Goal: Task Accomplishment & Management: Manage account settings

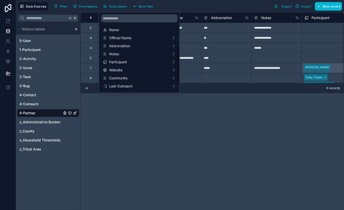
scroll to position [61, 0]
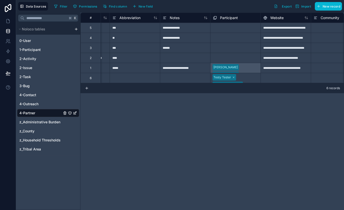
click at [137, 121] on div "**********" at bounding box center [212, 112] width 264 height 198
click at [33, 104] on span "4-Outreach" at bounding box center [28, 104] width 19 height 5
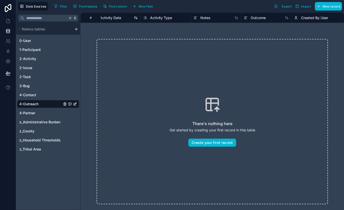
scroll to position [0, 69]
click at [240, 18] on div "Outcome" at bounding box center [246, 18] width 22 height 6
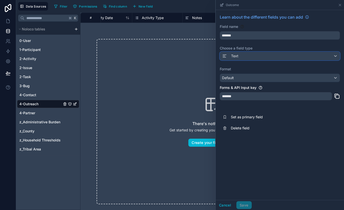
click at [240, 56] on div "Text" at bounding box center [280, 56] width 120 height 8
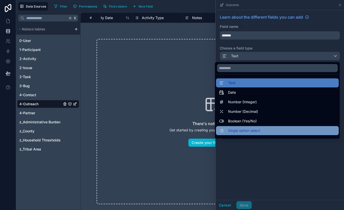
click at [237, 129] on span "Single option select" at bounding box center [244, 131] width 32 height 6
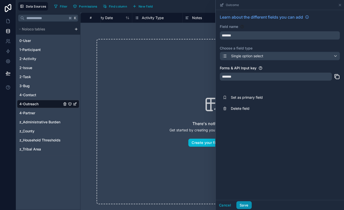
click at [246, 206] on button "Save" at bounding box center [243, 205] width 15 height 8
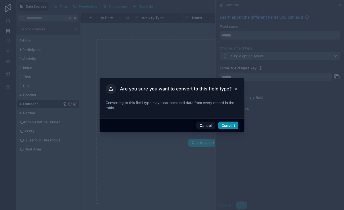
click at [231, 126] on button "Convert" at bounding box center [228, 126] width 20 height 8
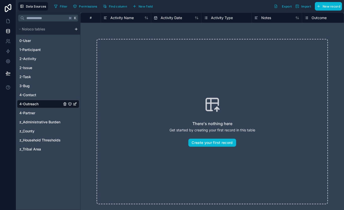
scroll to position [0, 9]
click at [307, 18] on div "Outcome" at bounding box center [307, 18] width 22 height 6
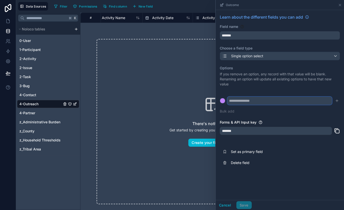
click at [238, 104] on input "text" at bounding box center [279, 101] width 105 height 8
type input "**********"
click at [337, 102] on icon "submit" at bounding box center [337, 101] width 4 height 4
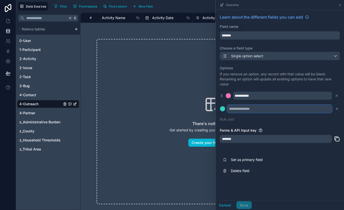
click at [260, 110] on input "text" at bounding box center [279, 109] width 105 height 8
type input "**********"
click at [337, 107] on icon "submit" at bounding box center [337, 109] width 4 height 4
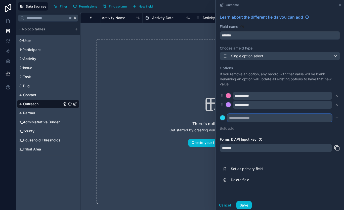
click at [282, 119] on input "text" at bounding box center [279, 118] width 105 height 8
type input "**********"
click at [339, 118] on icon "submit" at bounding box center [337, 118] width 4 height 4
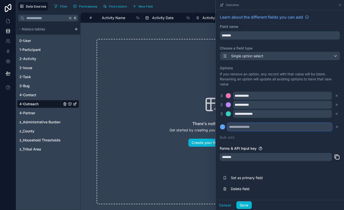
click at [284, 130] on input "text" at bounding box center [279, 127] width 105 height 8
type input "**********"
click at [324, 140] on div "**********" at bounding box center [280, 103] width 120 height 80
click at [336, 127] on icon "submit" at bounding box center [337, 127] width 4 height 4
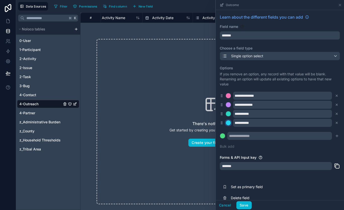
click at [229, 123] on div at bounding box center [228, 122] width 5 height 5
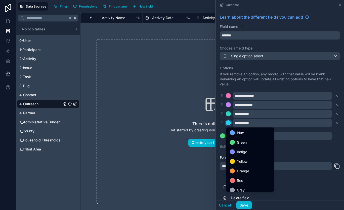
scroll to position [42, 0]
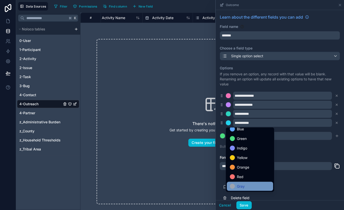
click at [236, 185] on div "Gray" at bounding box center [250, 187] width 40 height 6
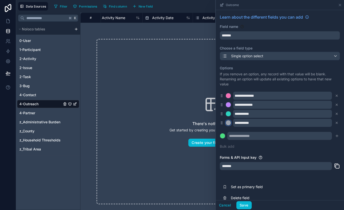
click at [228, 123] on div at bounding box center [228, 122] width 5 height 5
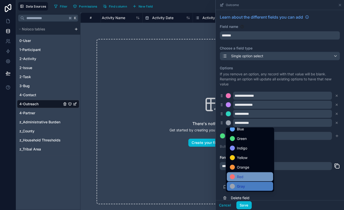
click at [238, 178] on span "Red" at bounding box center [240, 177] width 7 height 6
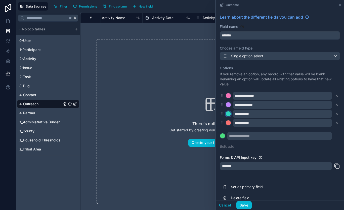
click at [229, 115] on div at bounding box center [228, 113] width 5 height 5
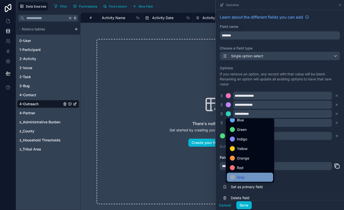
click at [238, 176] on span "Gray" at bounding box center [241, 178] width 8 height 6
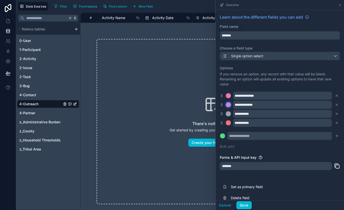
click at [228, 105] on div at bounding box center [228, 104] width 5 height 5
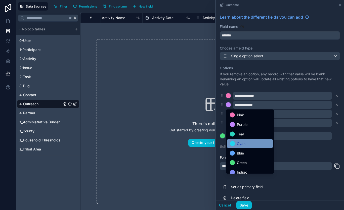
click at [240, 145] on span "Cyan" at bounding box center [241, 144] width 9 height 6
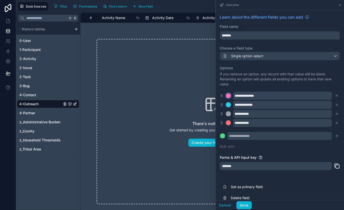
click at [228, 95] on div at bounding box center [228, 95] width 5 height 5
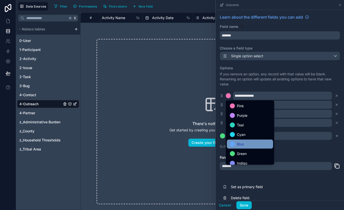
click at [239, 145] on span "Blue" at bounding box center [240, 144] width 7 height 6
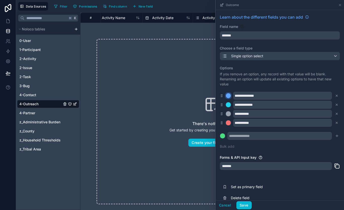
click at [229, 94] on div at bounding box center [228, 95] width 5 height 5
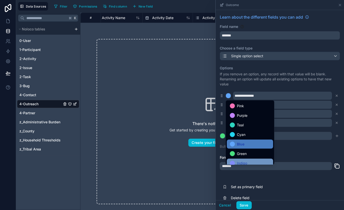
click at [243, 160] on div "Indigo" at bounding box center [250, 163] width 46 height 9
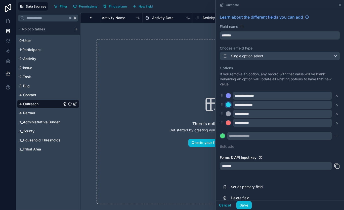
click at [228, 104] on div at bounding box center [228, 104] width 5 height 5
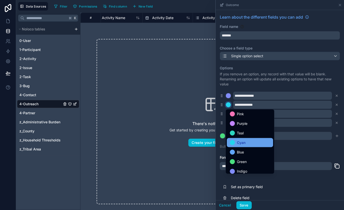
scroll to position [0, 0]
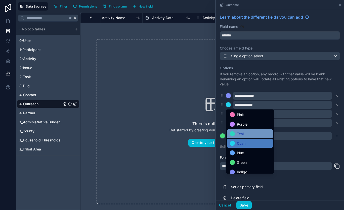
click at [251, 136] on div "Teal" at bounding box center [250, 134] width 40 height 6
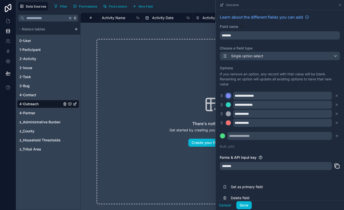
click at [229, 96] on div at bounding box center [228, 95] width 5 height 5
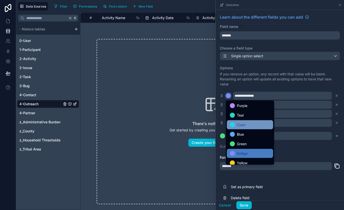
scroll to position [9, 0]
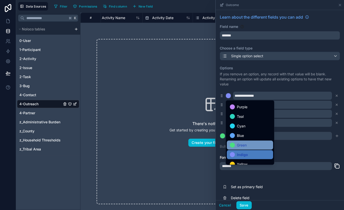
click at [241, 144] on span "Green" at bounding box center [242, 145] width 10 height 6
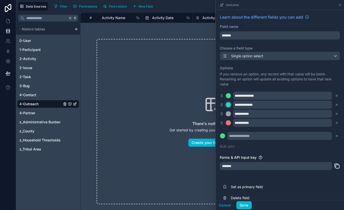
click at [229, 104] on div at bounding box center [228, 104] width 5 height 5
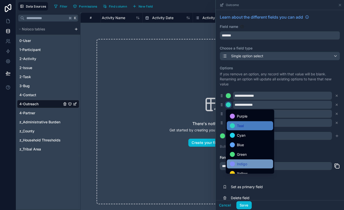
scroll to position [9, 0]
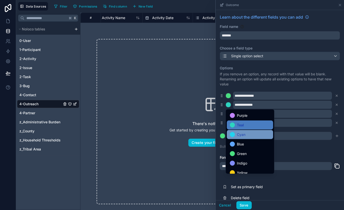
click at [238, 137] on span "Cyan" at bounding box center [241, 135] width 9 height 6
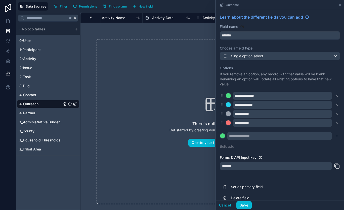
click at [278, 150] on div "**********" at bounding box center [280, 108] width 120 height 90
click at [228, 103] on div at bounding box center [228, 104] width 5 height 5
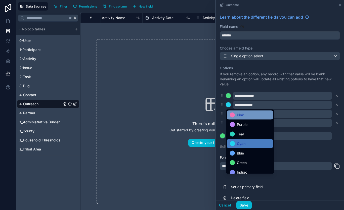
click at [240, 117] on span "Pink" at bounding box center [240, 115] width 7 height 6
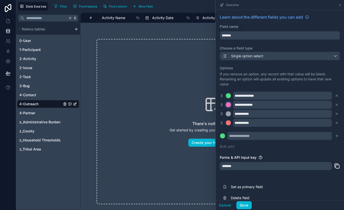
click at [227, 105] on div at bounding box center [228, 104] width 5 height 5
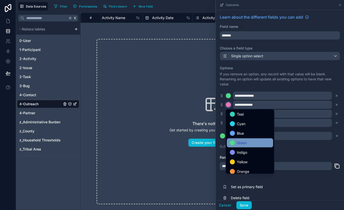
scroll to position [42, 0]
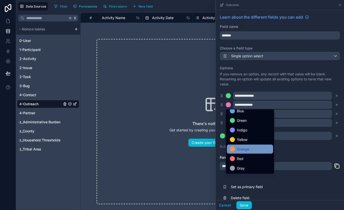
click at [246, 147] on span "Orange" at bounding box center [243, 149] width 12 height 6
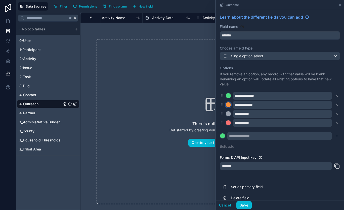
click at [228, 105] on div at bounding box center [228, 104] width 5 height 5
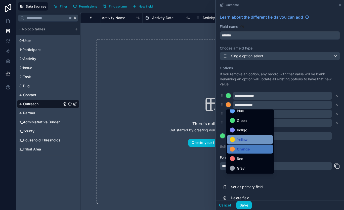
click at [237, 141] on span "Yellow" at bounding box center [242, 140] width 11 height 6
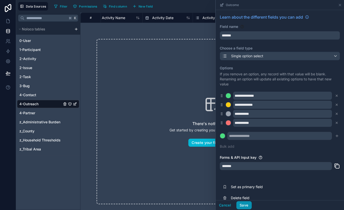
click at [243, 205] on button "Save" at bounding box center [243, 205] width 15 height 8
